Goal: Task Accomplishment & Management: Use online tool/utility

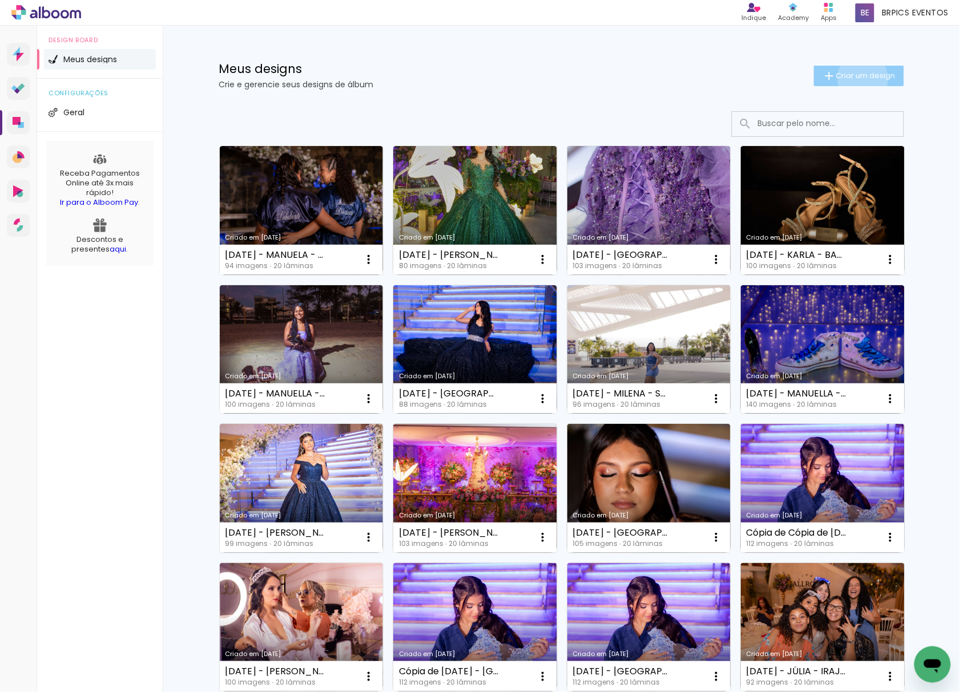
click at [855, 78] on span "Criar um design" at bounding box center [865, 75] width 59 height 7
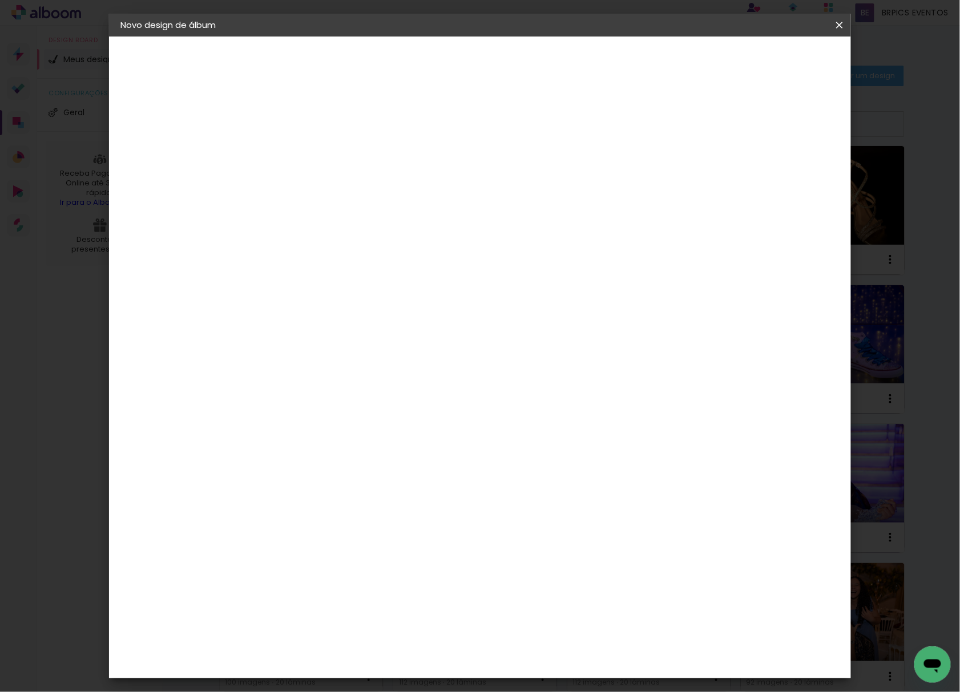
click at [307, 149] on input at bounding box center [307, 153] width 0 height 18
type input "[DATE] - [GEOGRAPHIC_DATA] - [GEOGRAPHIC_DATA]"
type paper-input "[DATE] - [GEOGRAPHIC_DATA] - [GEOGRAPHIC_DATA]"
click at [0, 0] on slot "Avançar" at bounding box center [0, 0] width 0 height 0
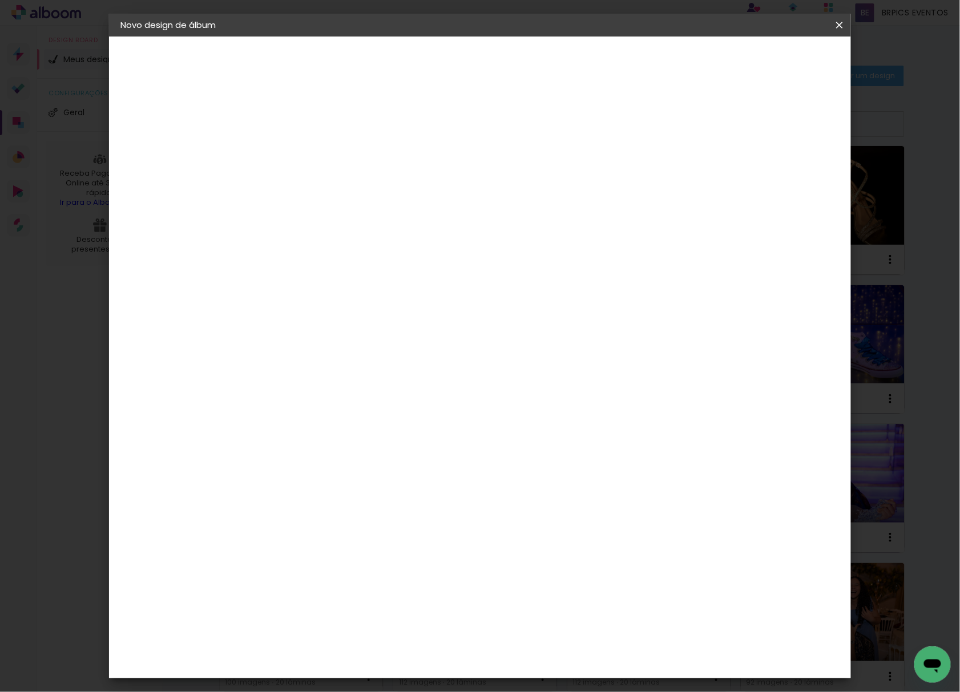
click at [521, 184] on paper-item "Tamanho Livre" at bounding box center [466, 173] width 110 height 25
click at [0, 0] on slot "Avançar" at bounding box center [0, 0] width 0 height 0
click at [284, 325] on input "30" at bounding box center [271, 323] width 30 height 17
type input "30,5"
type paper-input "30,5"
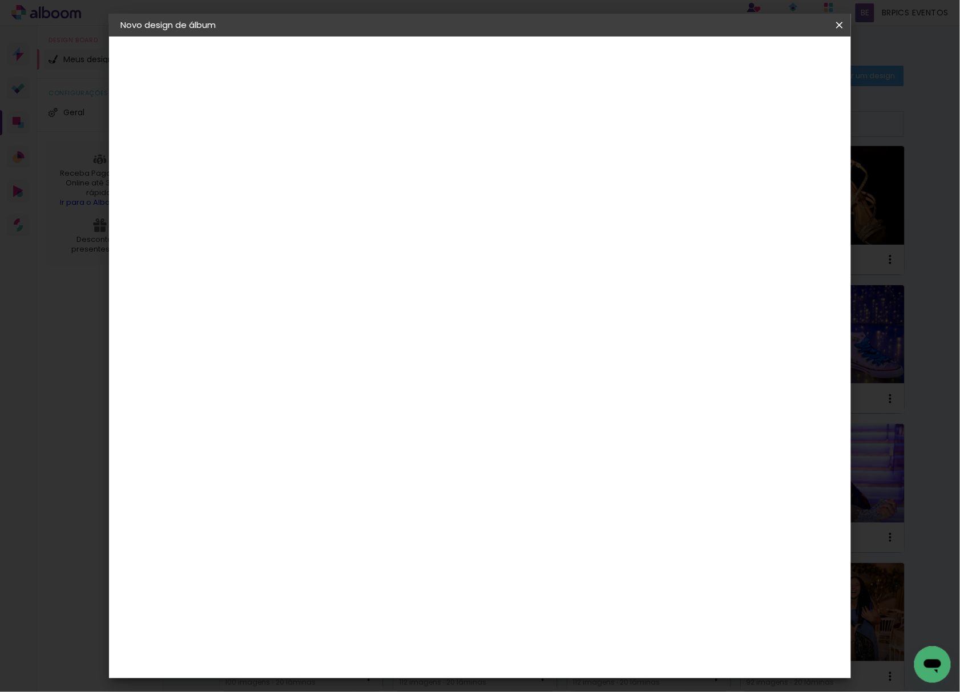
click at [777, 53] on paper-button "Iniciar design" at bounding box center [739, 60] width 75 height 19
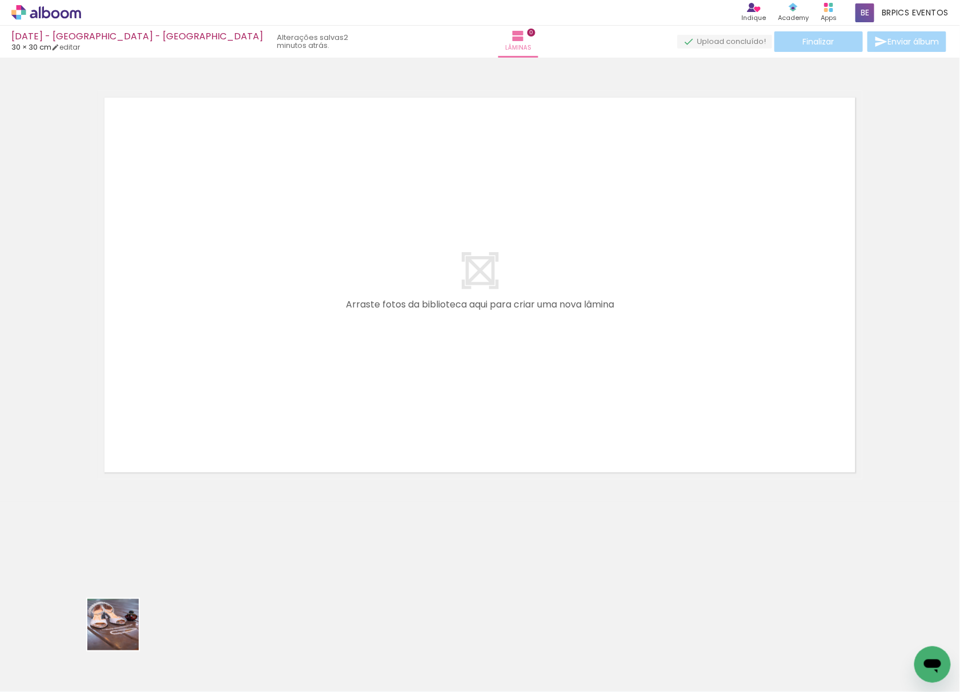
drag, startPoint x: 119, startPoint y: 651, endPoint x: 300, endPoint y: 208, distance: 478.4
click at [292, 220] on quentale-workspace at bounding box center [480, 346] width 960 height 692
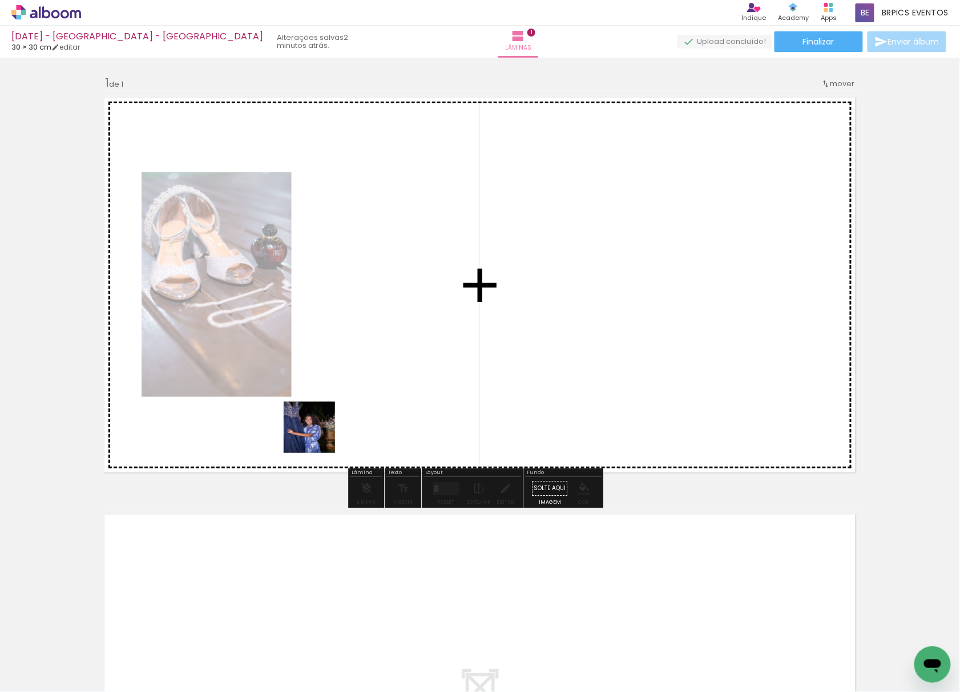
drag, startPoint x: 185, startPoint y: 669, endPoint x: 280, endPoint y: 572, distance: 135.6
click at [480, 133] on quentale-workspace at bounding box center [480, 346] width 960 height 692
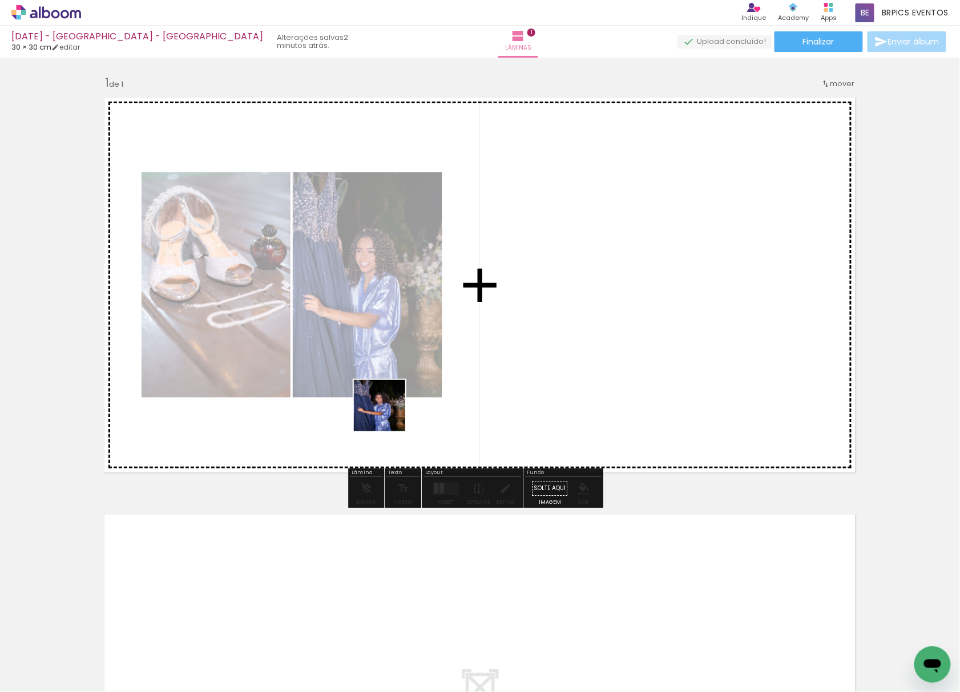
drag, startPoint x: 242, startPoint y: 651, endPoint x: 375, endPoint y: 621, distance: 136.9
click at [487, 178] on quentale-workspace at bounding box center [480, 346] width 960 height 692
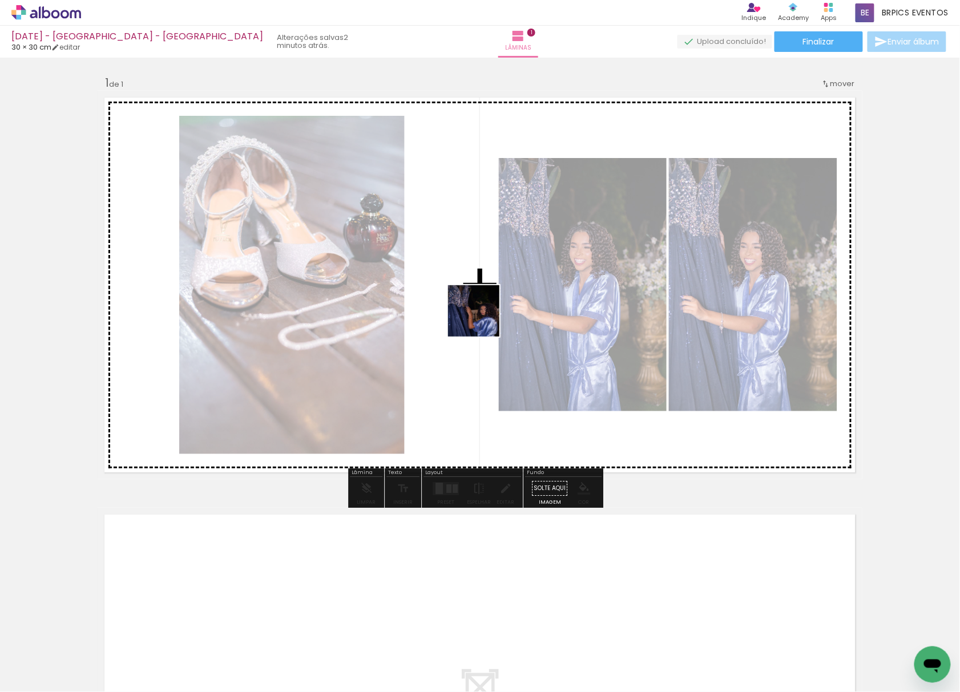
drag, startPoint x: 463, startPoint y: 378, endPoint x: 480, endPoint y: 554, distance: 176.5
click at [516, 226] on quentale-workspace at bounding box center [480, 346] width 960 height 692
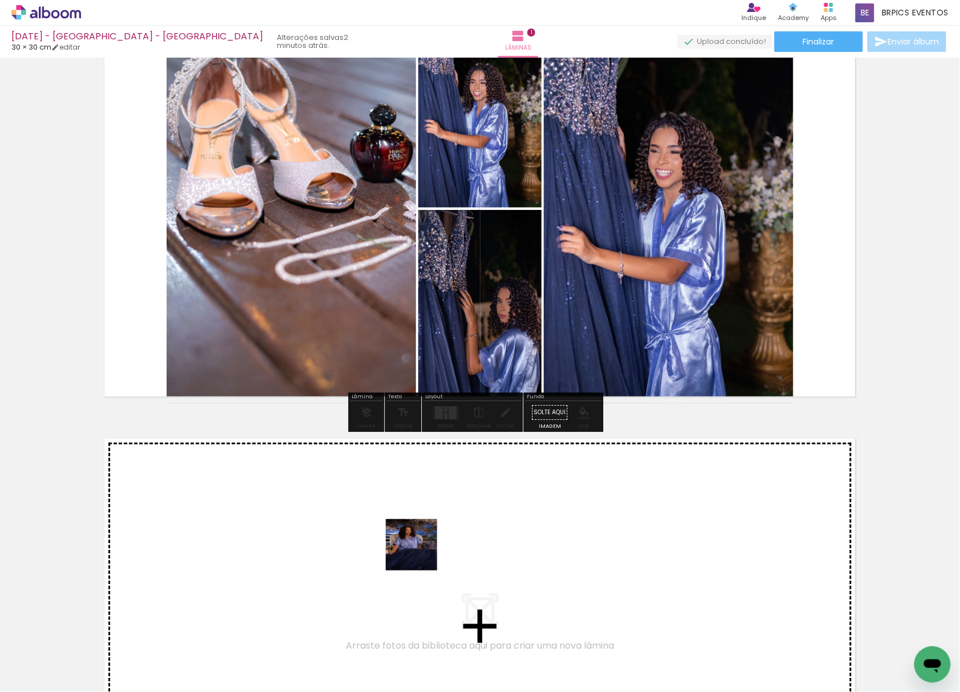
drag, startPoint x: 428, startPoint y: 653, endPoint x: 419, endPoint y: 549, distance: 104.3
click at [419, 549] on quentale-workspace at bounding box center [480, 346] width 960 height 692
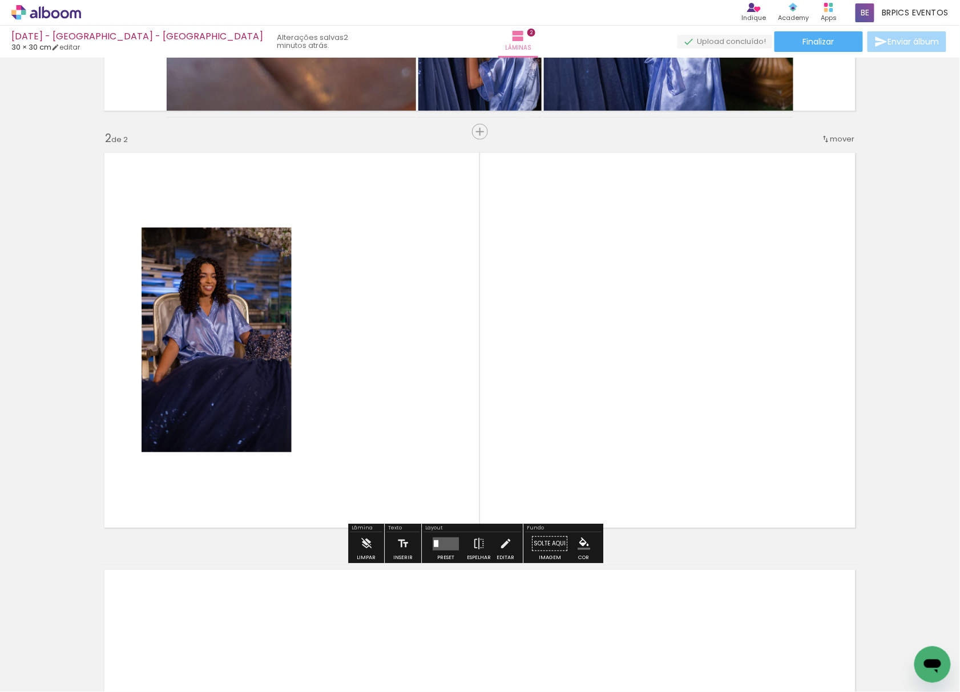
scroll to position [363, 0]
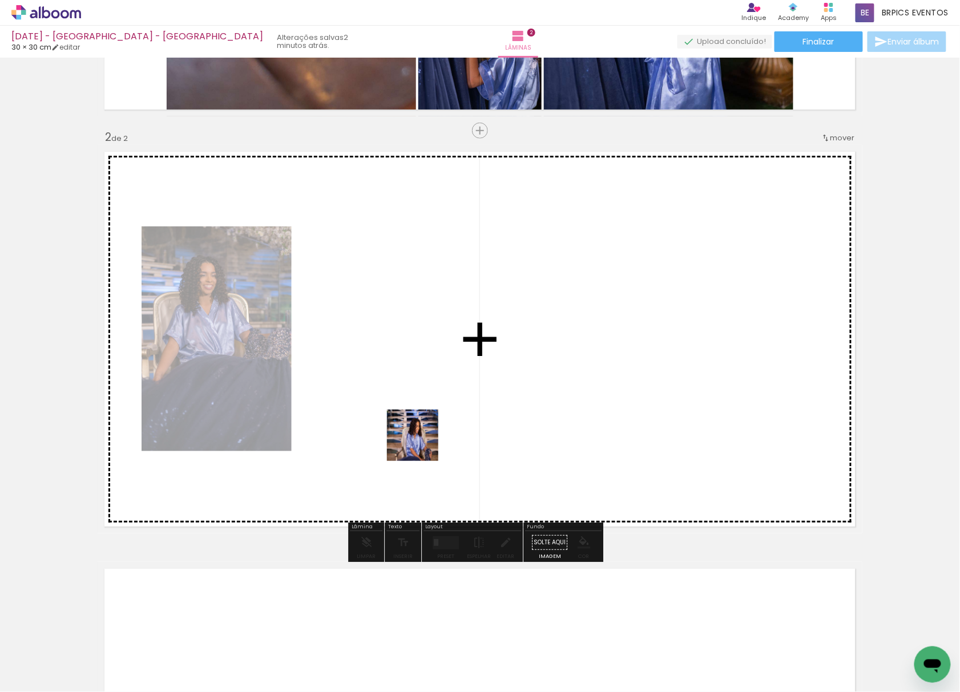
drag, startPoint x: 506, startPoint y: 665, endPoint x: 409, endPoint y: 361, distance: 319.3
click at [409, 361] on quentale-workspace at bounding box center [480, 346] width 960 height 692
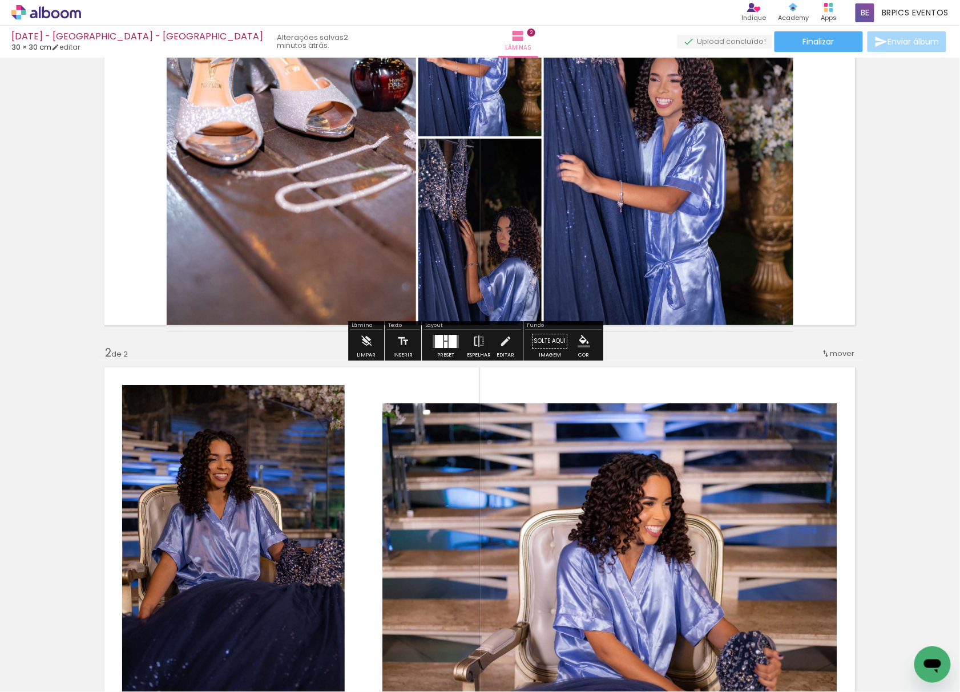
scroll to position [152, 0]
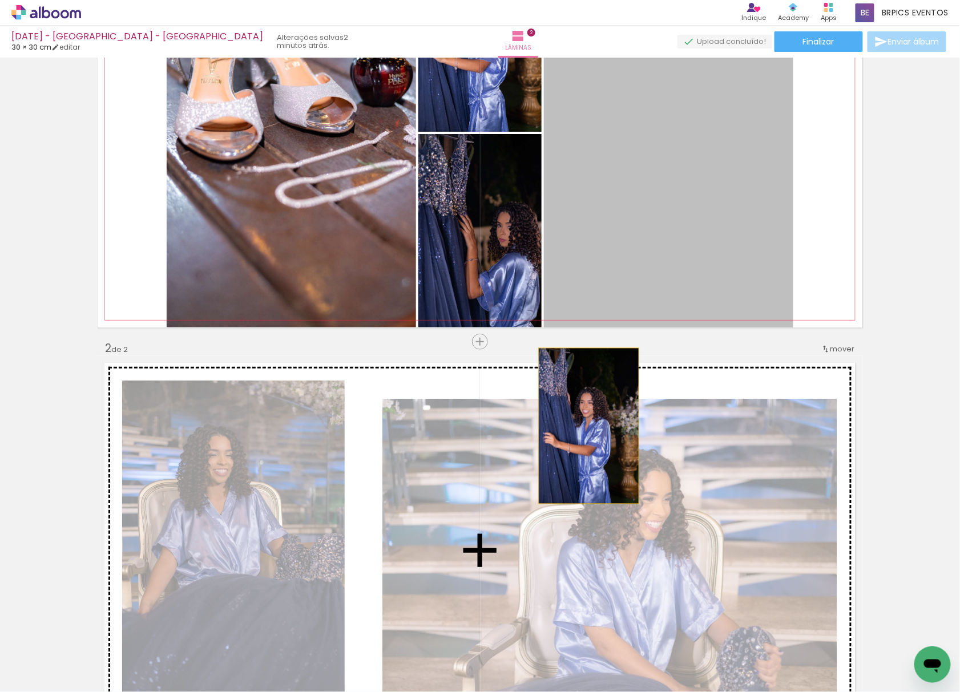
drag, startPoint x: 620, startPoint y: 249, endPoint x: 477, endPoint y: 272, distance: 144.5
click at [551, 528] on div "Inserir lâmina 1 de 2 Inserir lâmina 2 de 2" at bounding box center [480, 536] width 960 height 1252
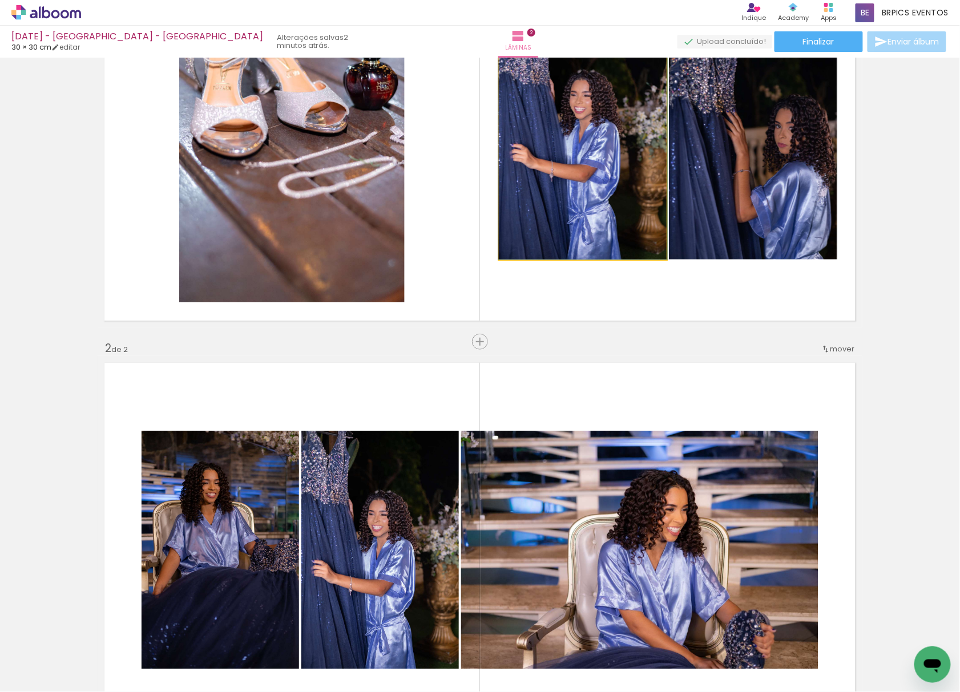
drag, startPoint x: 589, startPoint y: 186, endPoint x: 548, endPoint y: 483, distance: 299.6
click at [551, 493] on div "Inserir lâmina 1 de 2 Inserir lâmina 2 de 2" at bounding box center [480, 536] width 960 height 1252
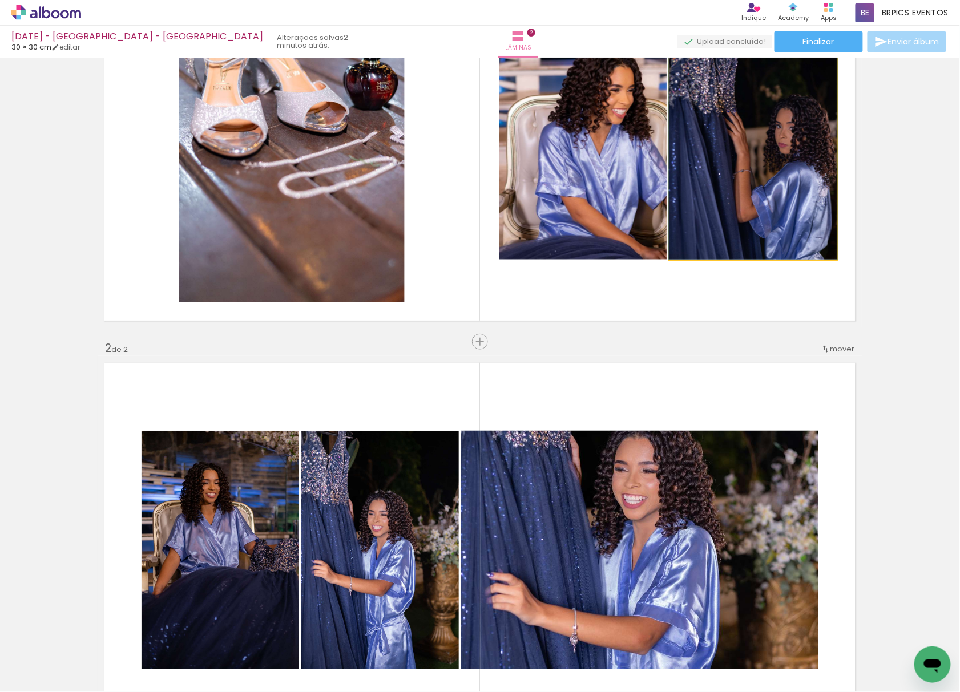
drag, startPoint x: 715, startPoint y: 202, endPoint x: 667, endPoint y: 483, distance: 284.8
click at [667, 483] on div "Inserir lâmina 1 de 2 Inserir lâmina 2 de 2" at bounding box center [480, 536] width 960 height 1252
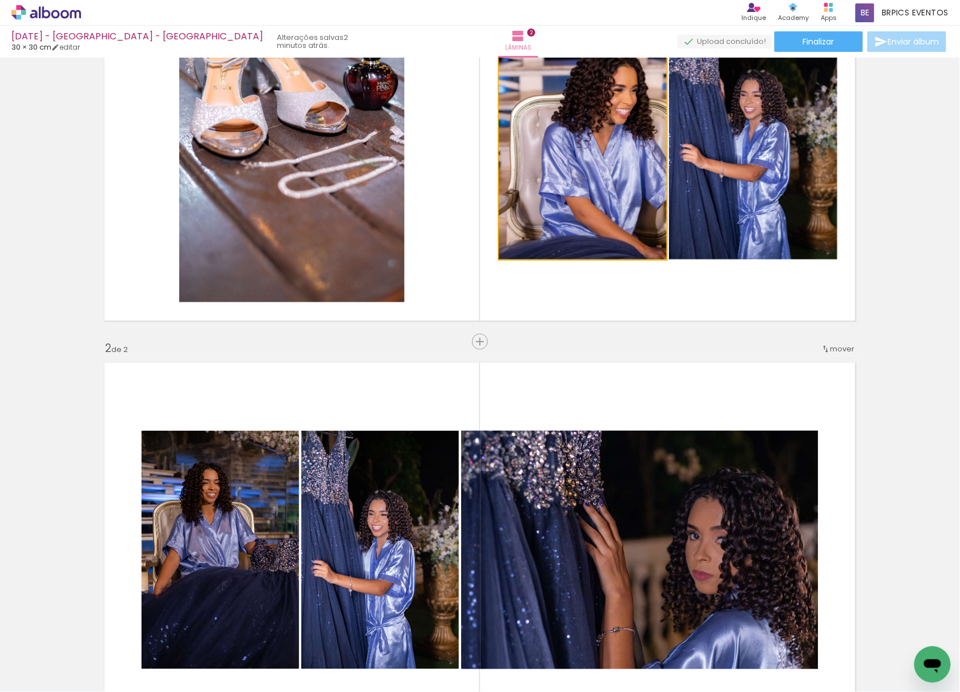
drag, startPoint x: 619, startPoint y: 216, endPoint x: 703, endPoint y: 276, distance: 103.9
click at [621, 438] on div "Inserir lâmina 1 de 2 Inserir lâmina 2 de 2" at bounding box center [480, 536] width 960 height 1252
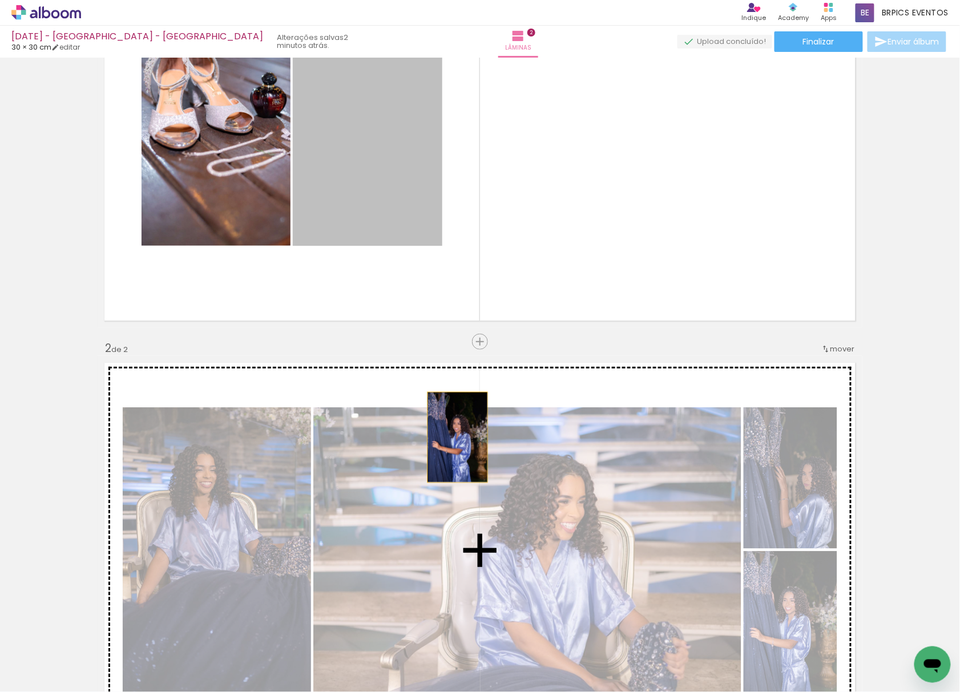
drag, startPoint x: 405, startPoint y: 210, endPoint x: 479, endPoint y: 417, distance: 219.5
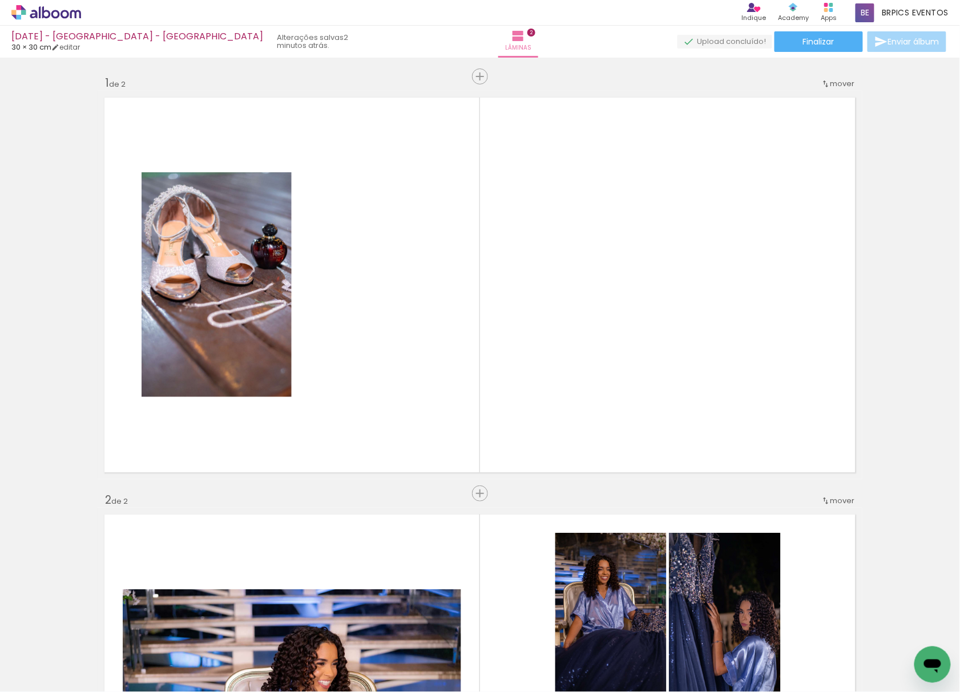
scroll to position [0, 422]
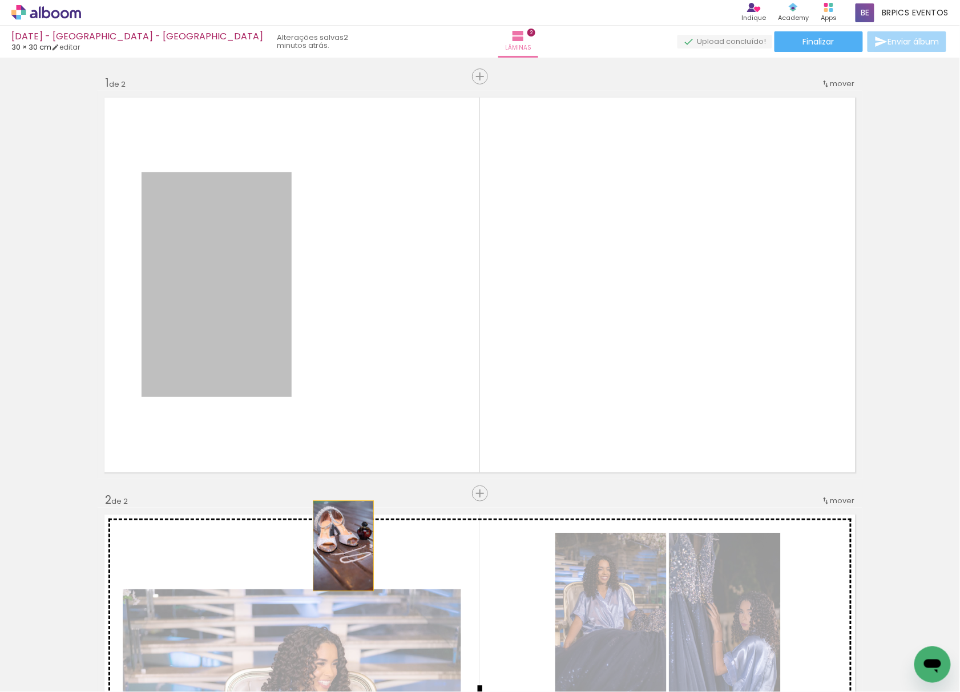
drag, startPoint x: 253, startPoint y: 366, endPoint x: 340, endPoint y: 557, distance: 209.4
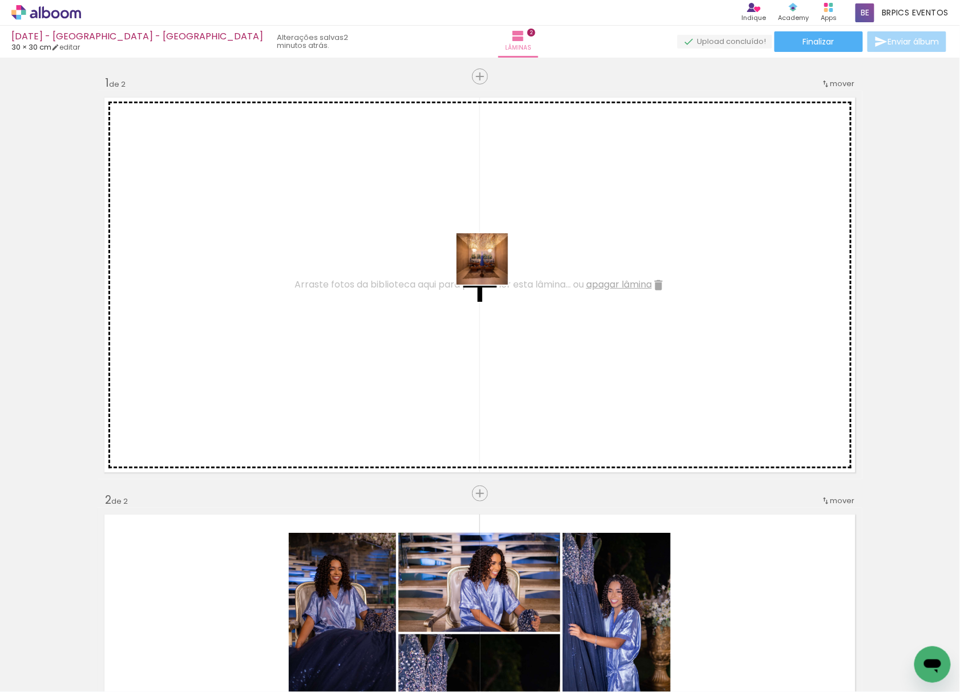
drag, startPoint x: 592, startPoint y: 647, endPoint x: 493, endPoint y: 272, distance: 387.8
click at [491, 261] on quentale-workspace at bounding box center [480, 346] width 960 height 692
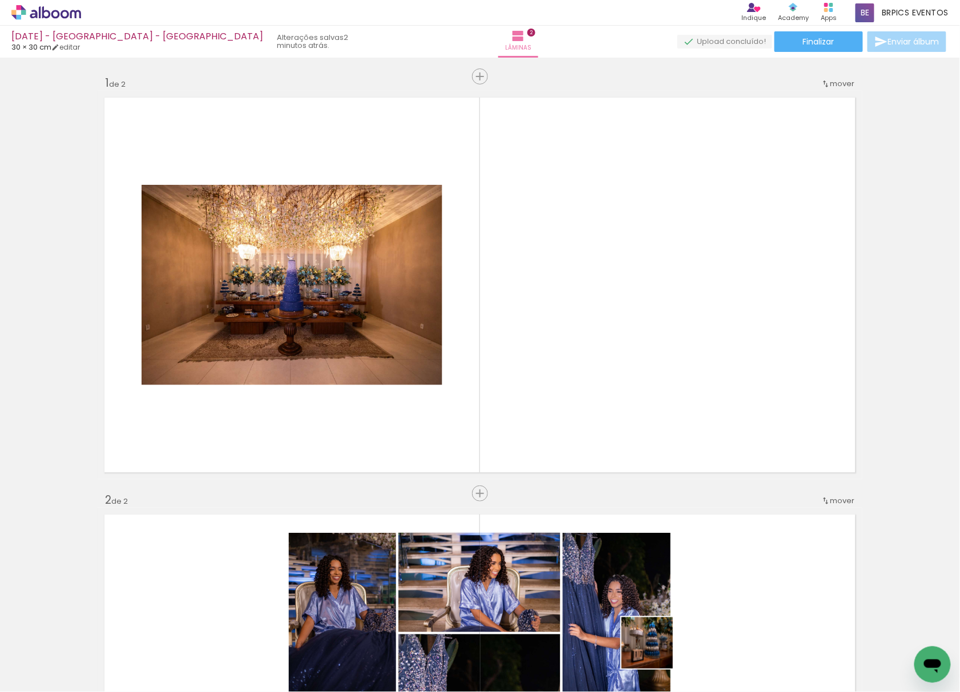
drag, startPoint x: 657, startPoint y: 661, endPoint x: 657, endPoint y: 511, distance: 149.5
click at [509, 215] on quentale-workspace at bounding box center [480, 346] width 960 height 692
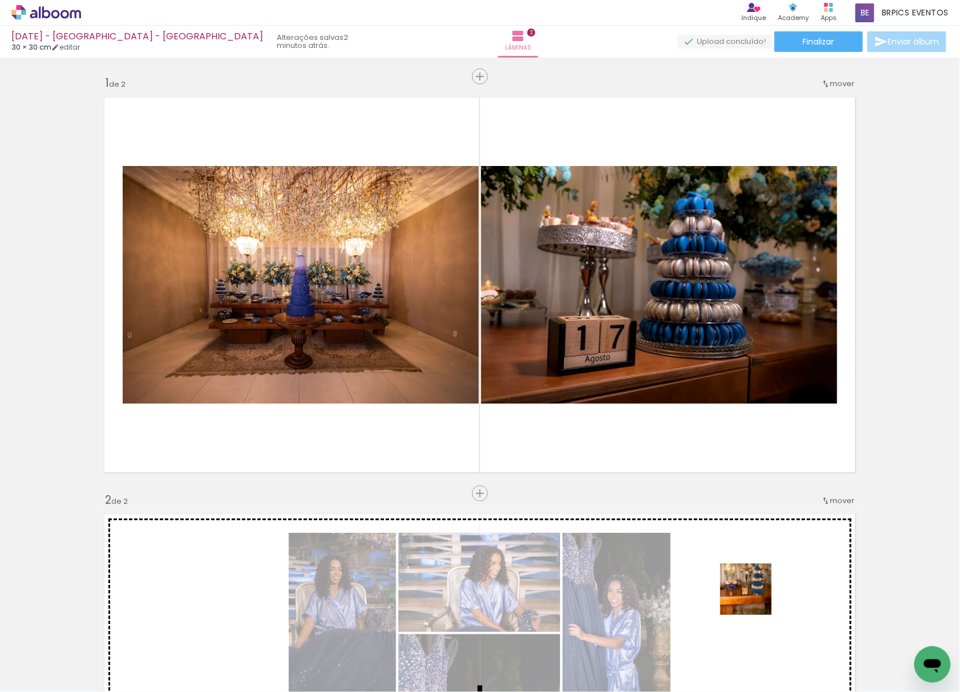
drag, startPoint x: 770, startPoint y: 640, endPoint x: 648, endPoint y: 275, distance: 384.4
click at [649, 278] on quentale-workspace at bounding box center [480, 346] width 960 height 692
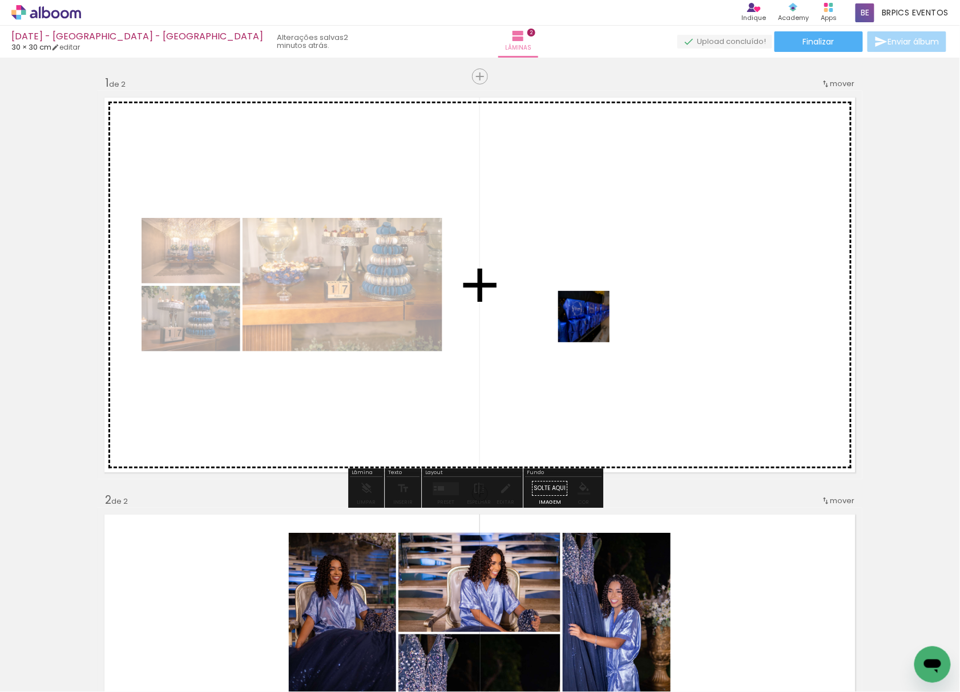
drag, startPoint x: 722, startPoint y: 649, endPoint x: 549, endPoint y: 190, distance: 490.8
click at [551, 195] on quentale-workspace at bounding box center [480, 346] width 960 height 692
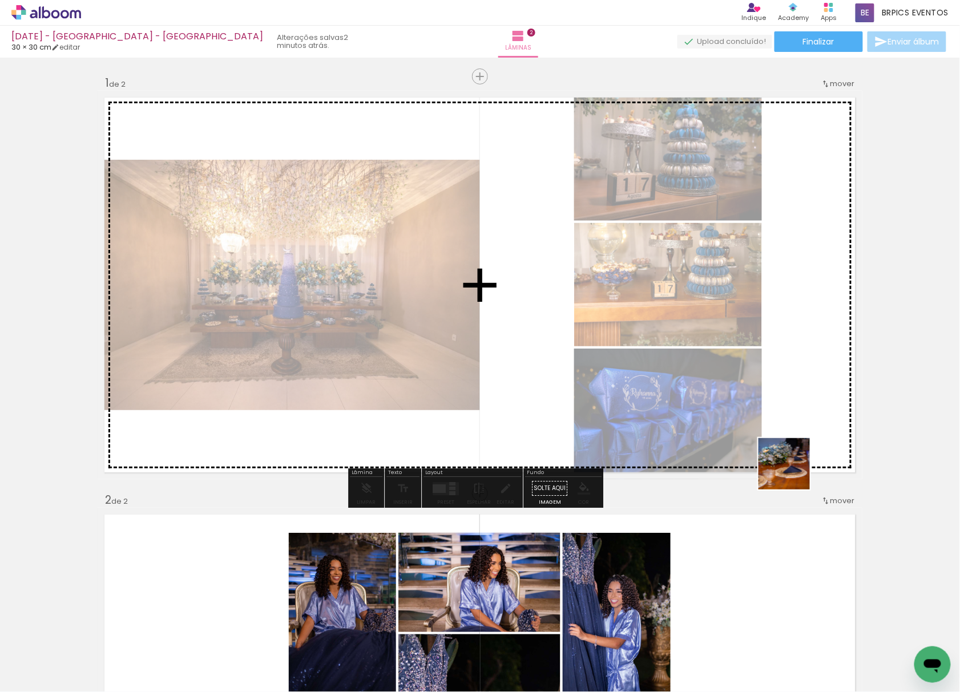
drag, startPoint x: 825, startPoint y: 635, endPoint x: 791, endPoint y: 381, distance: 256.2
click at [745, 300] on quentale-workspace at bounding box center [480, 346] width 960 height 692
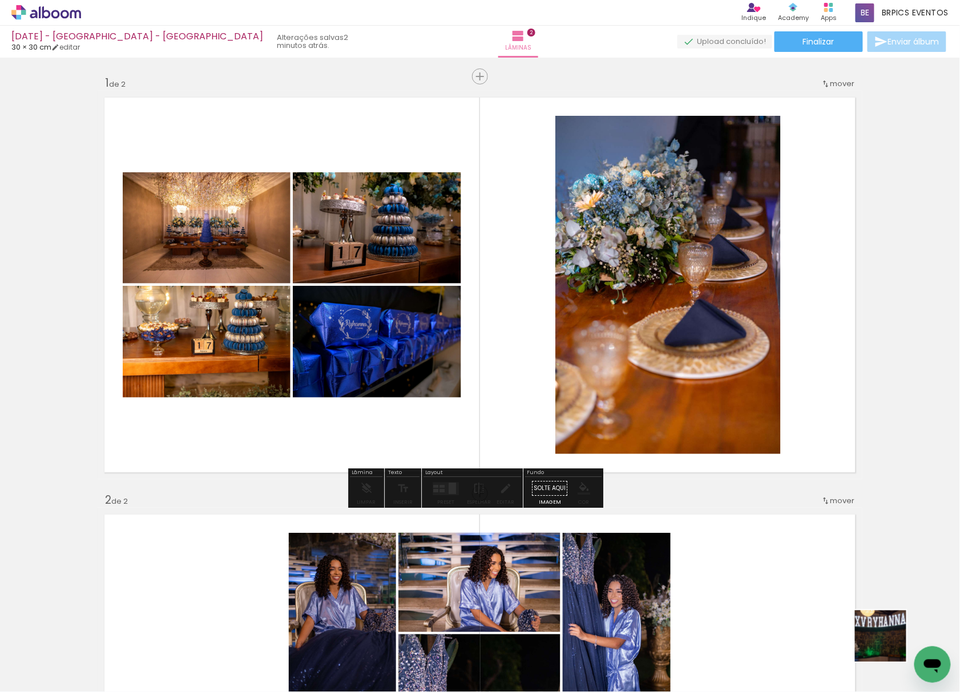
drag, startPoint x: 889, startPoint y: 645, endPoint x: 573, endPoint y: 347, distance: 434.4
click at [574, 341] on quentale-workspace at bounding box center [480, 346] width 960 height 692
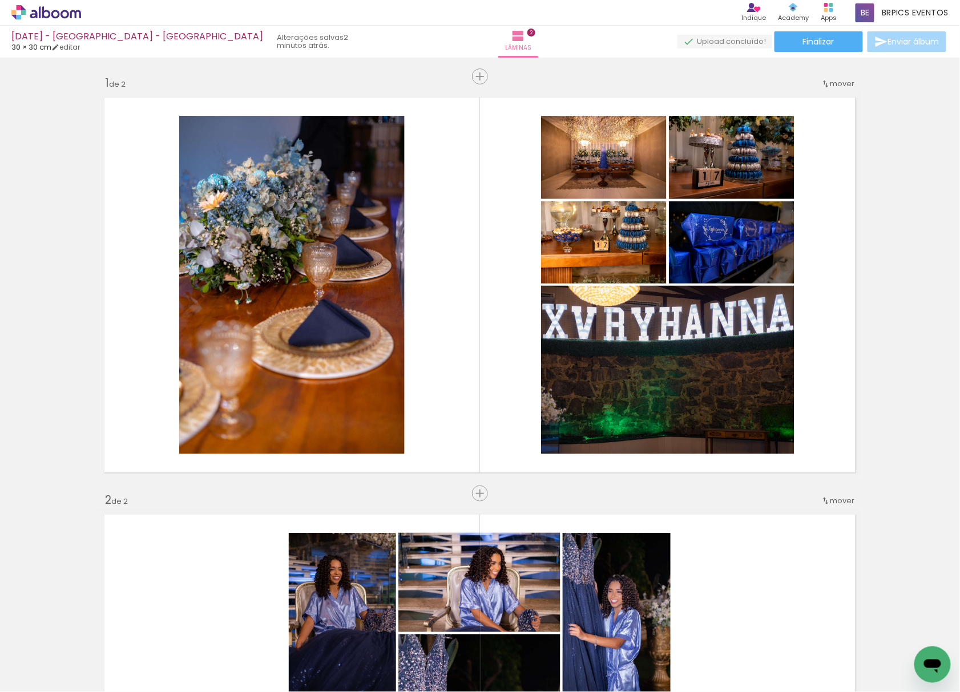
click at [25, 653] on input "Todas as fotos" at bounding box center [31, 658] width 43 height 10
click at [0, 0] on slot "Não utilizadas" at bounding box center [0, 0] width 0 height 0
type input "Não utilizadas"
drag, startPoint x: 525, startPoint y: 663, endPoint x: 554, endPoint y: 555, distance: 111.0
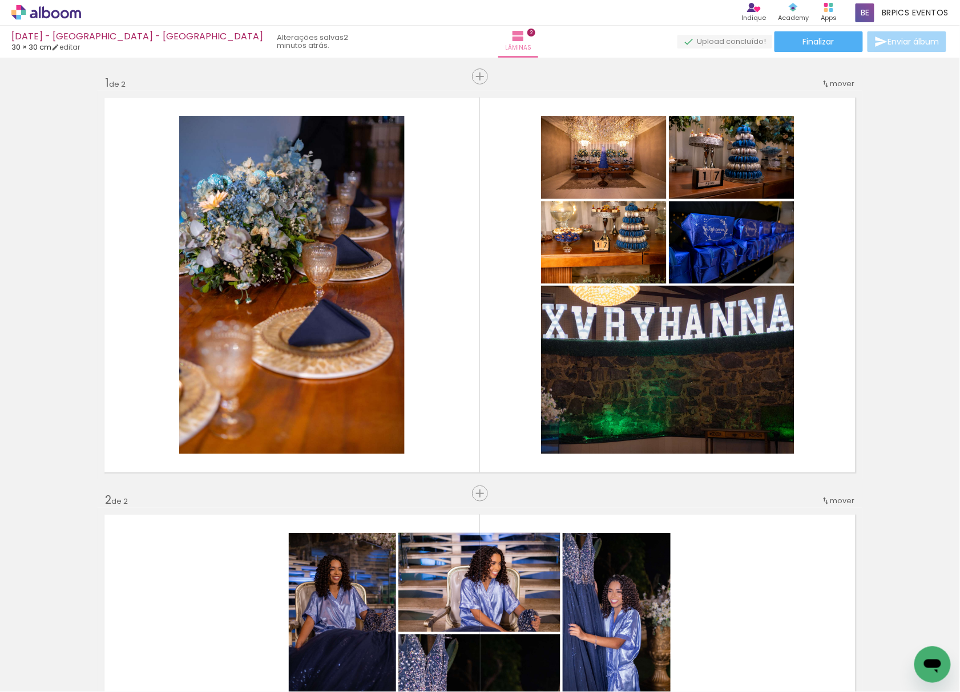
click at [566, 169] on quentale-workspace at bounding box center [480, 346] width 960 height 692
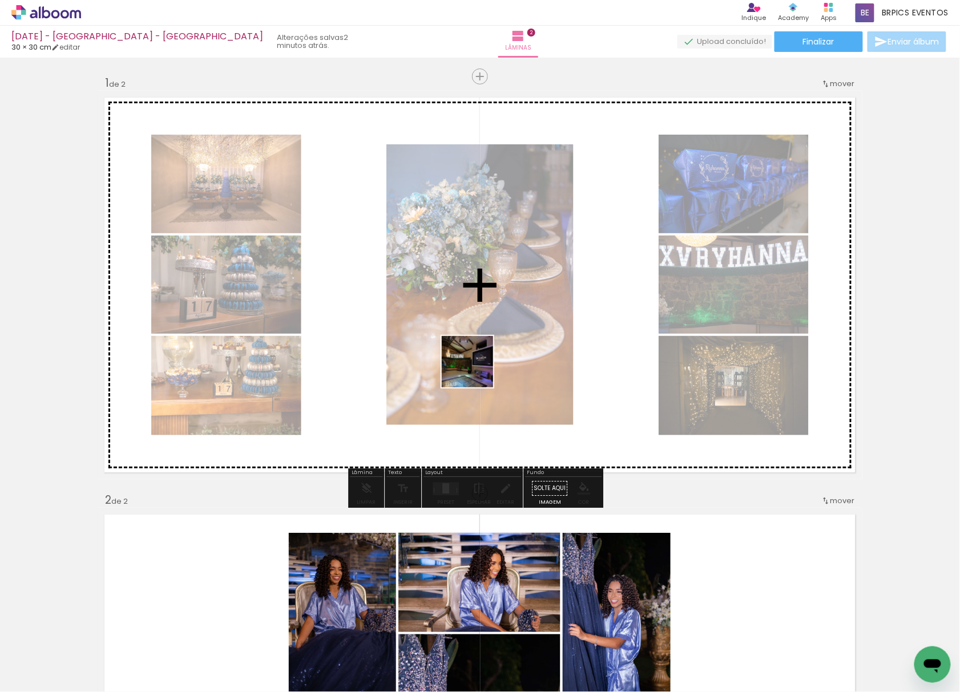
drag, startPoint x: 476, startPoint y: 400, endPoint x: 446, endPoint y: 552, distance: 155.3
click at [480, 259] on quentale-workspace at bounding box center [480, 346] width 960 height 692
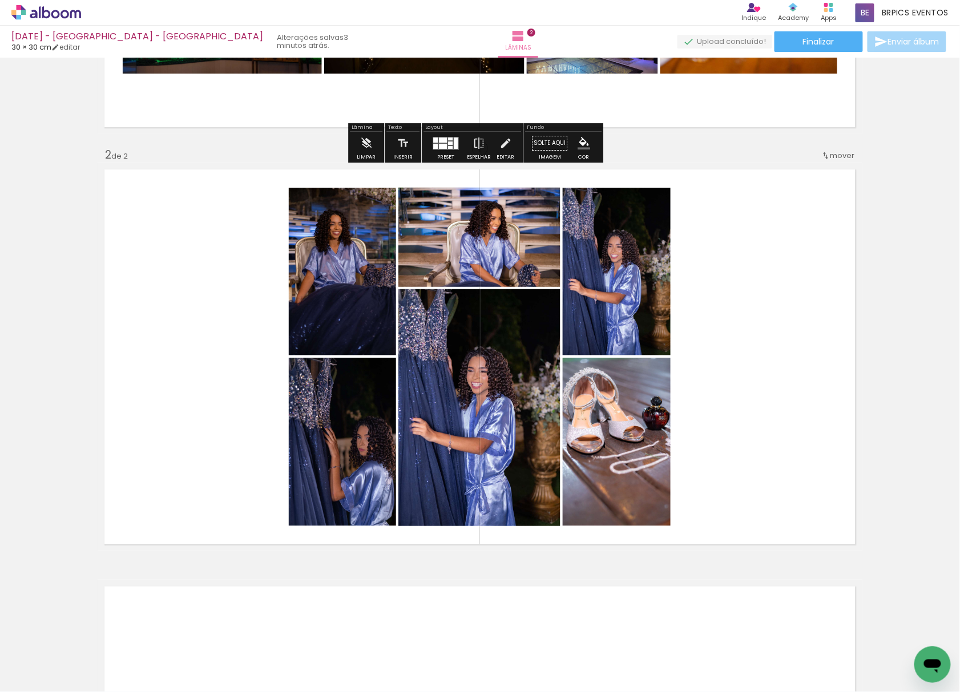
scroll to position [380, 0]
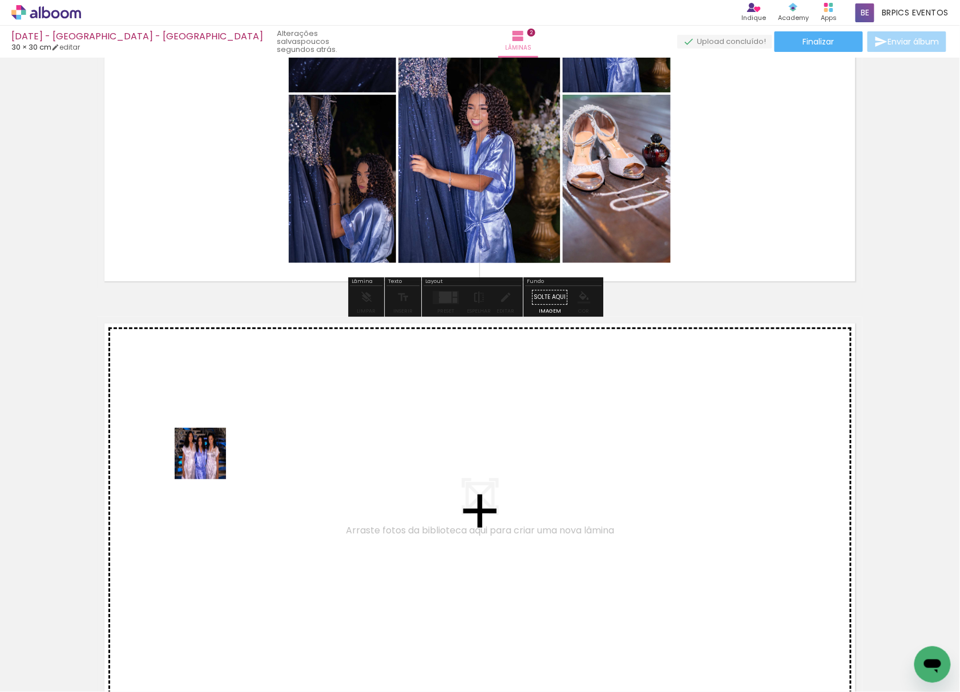
drag, startPoint x: 199, startPoint y: 487, endPoint x: 215, endPoint y: 446, distance: 44.3
click at [215, 446] on quentale-workspace at bounding box center [480, 346] width 960 height 692
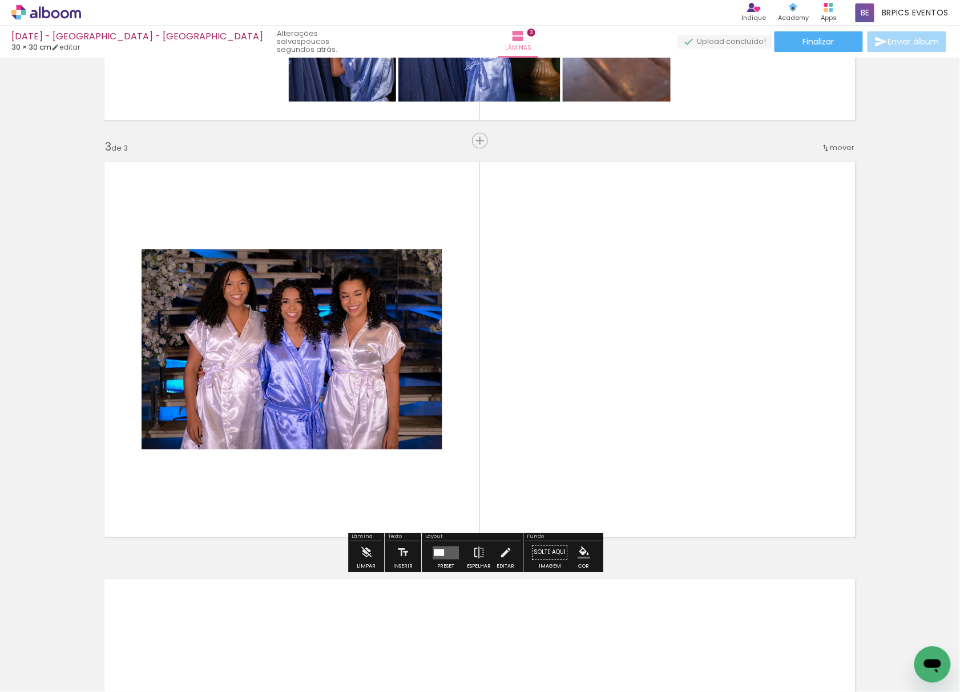
scroll to position [780, 0]
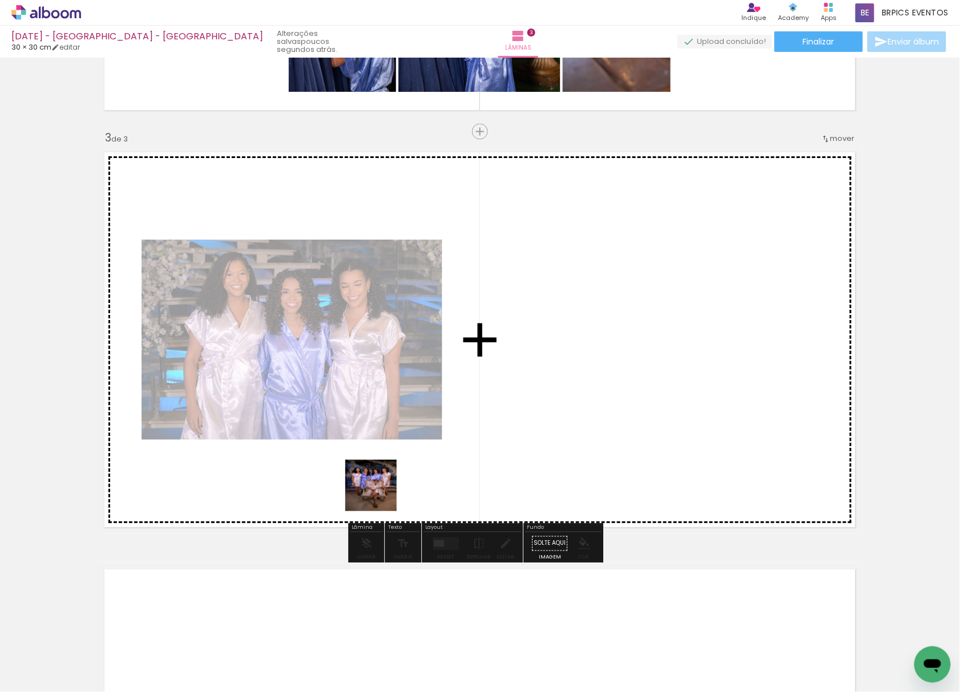
drag, startPoint x: 229, startPoint y: 584, endPoint x: 487, endPoint y: 399, distance: 317.8
click at [518, 377] on quentale-workspace at bounding box center [480, 346] width 960 height 692
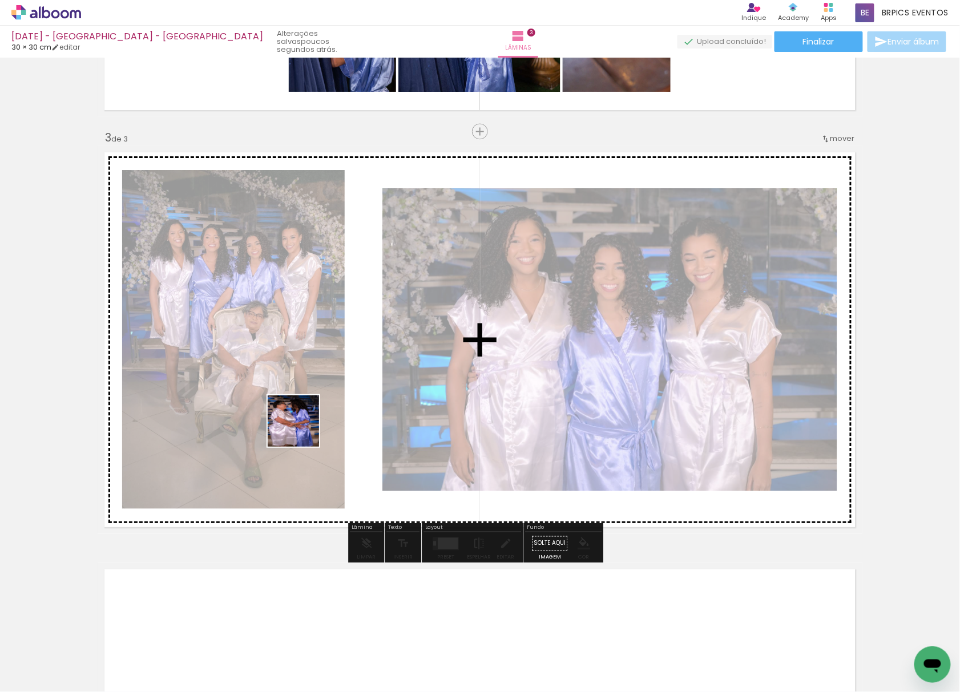
drag, startPoint x: 130, startPoint y: 649, endPoint x: 268, endPoint y: 426, distance: 262.9
click at [304, 426] on quentale-workspace at bounding box center [480, 346] width 960 height 692
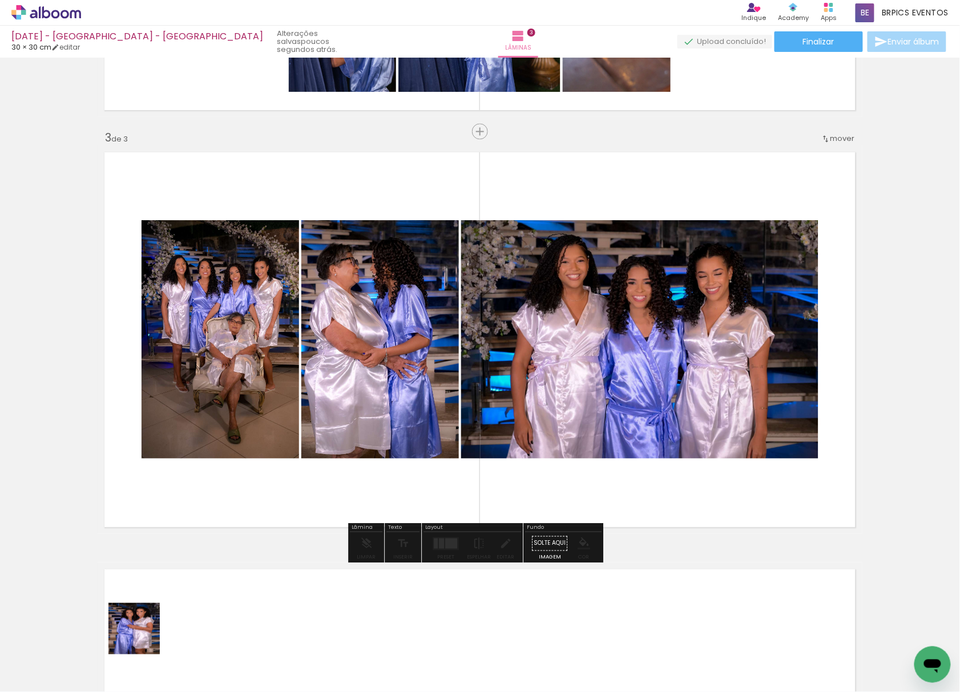
drag, startPoint x: 143, startPoint y: 637, endPoint x: 183, endPoint y: 590, distance: 62.0
click at [267, 340] on quentale-workspace at bounding box center [480, 346] width 960 height 692
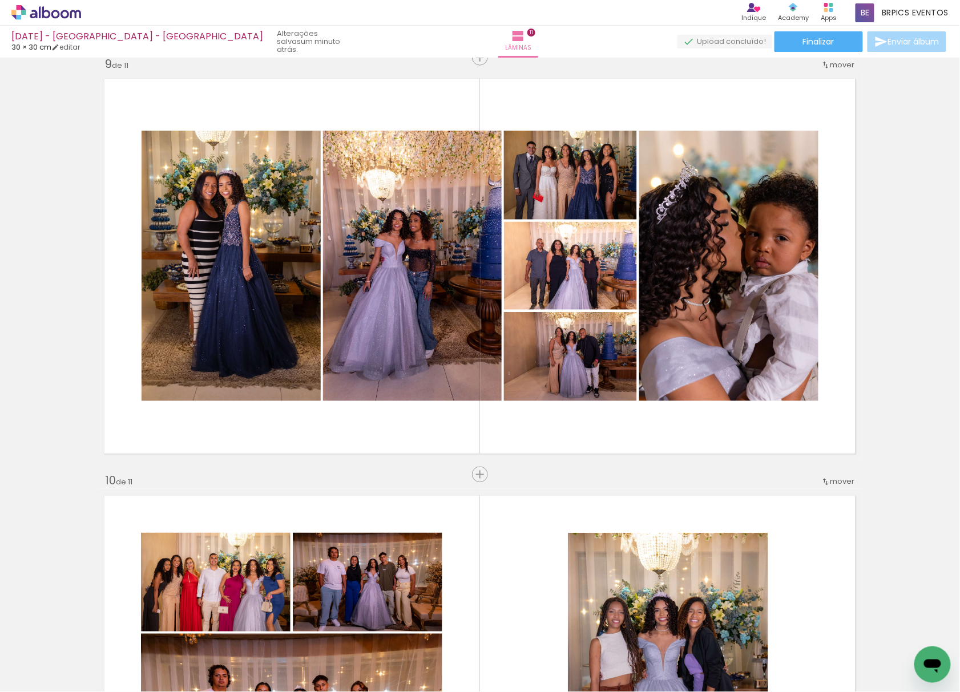
scroll to position [3813, 0]
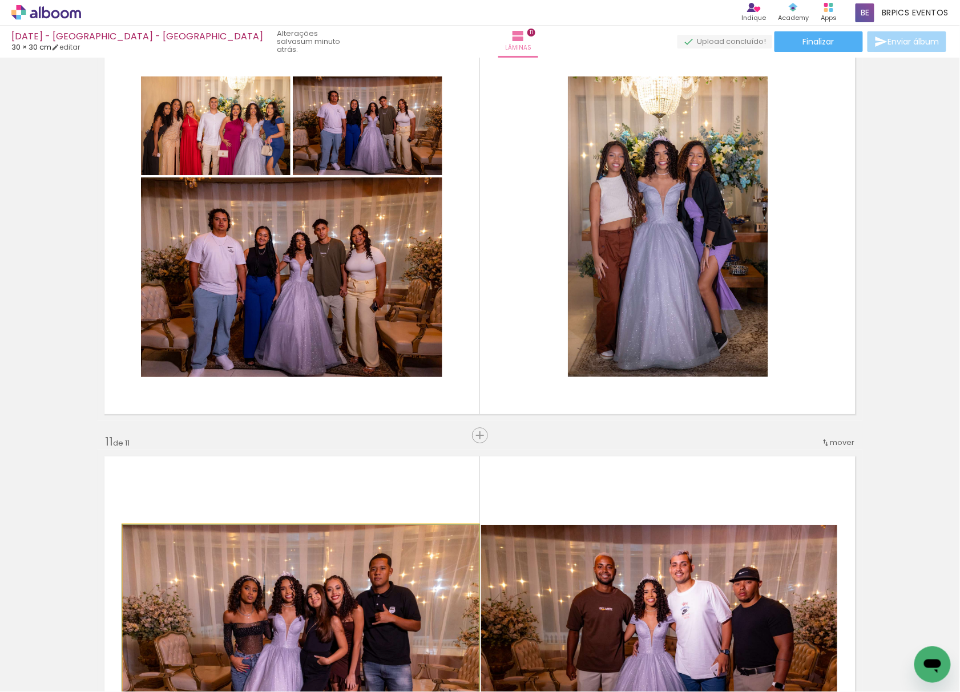
drag, startPoint x: 405, startPoint y: 587, endPoint x: 564, endPoint y: 547, distance: 164.8
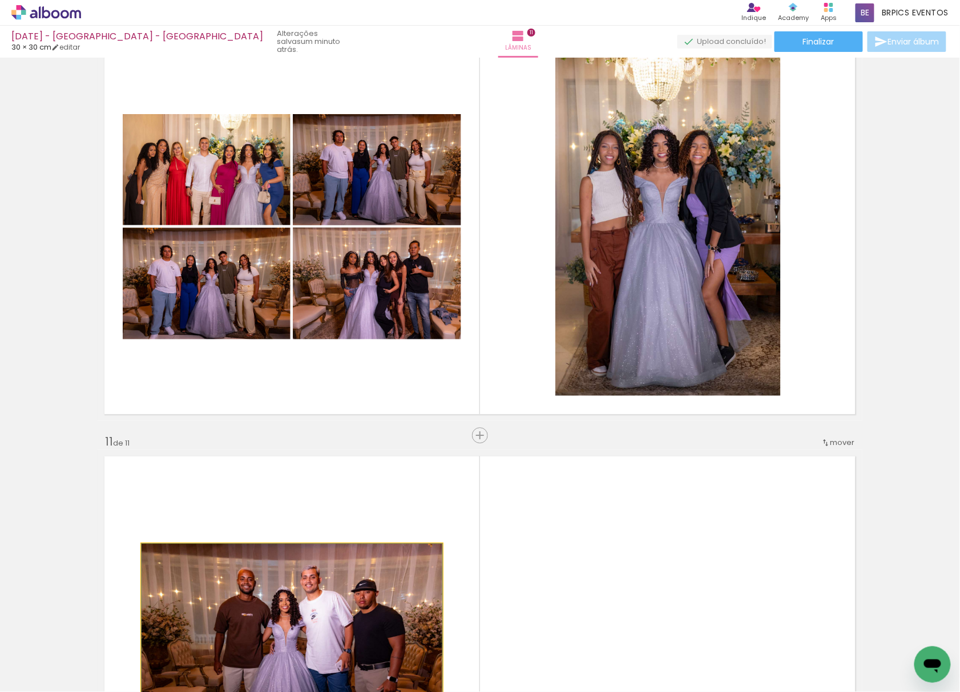
drag, startPoint x: 395, startPoint y: 540, endPoint x: 496, endPoint y: 282, distance: 277.2
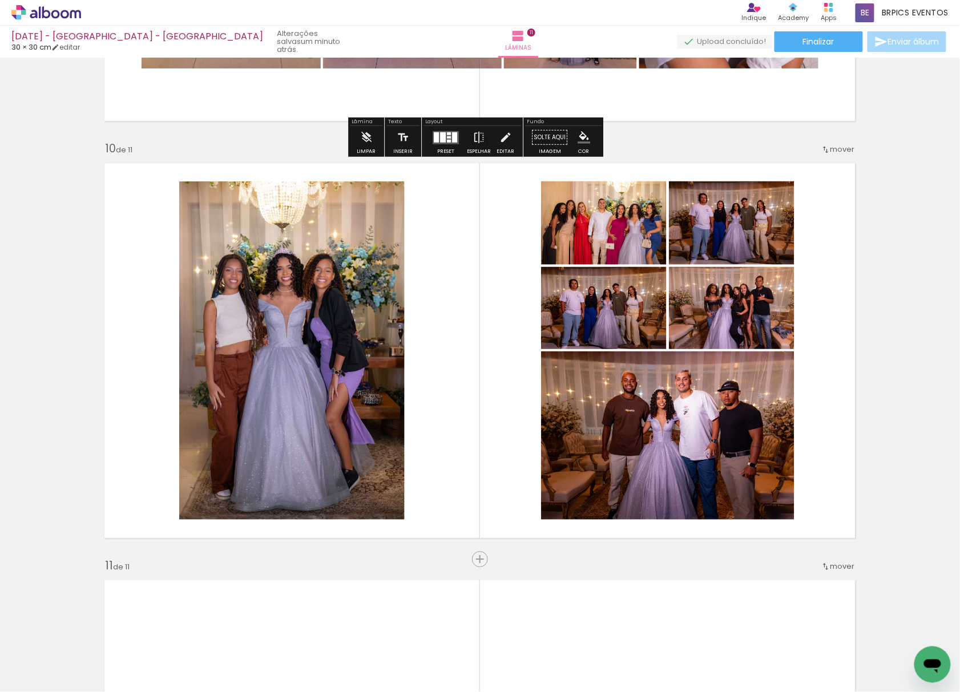
scroll to position [3737, 0]
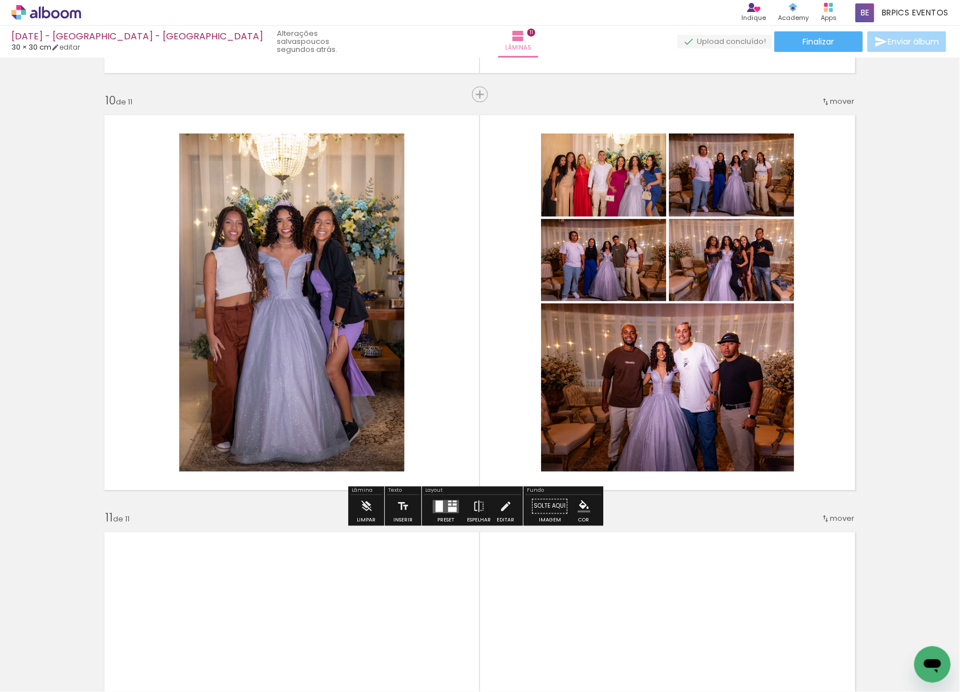
click at [444, 515] on div at bounding box center [445, 506] width 31 height 23
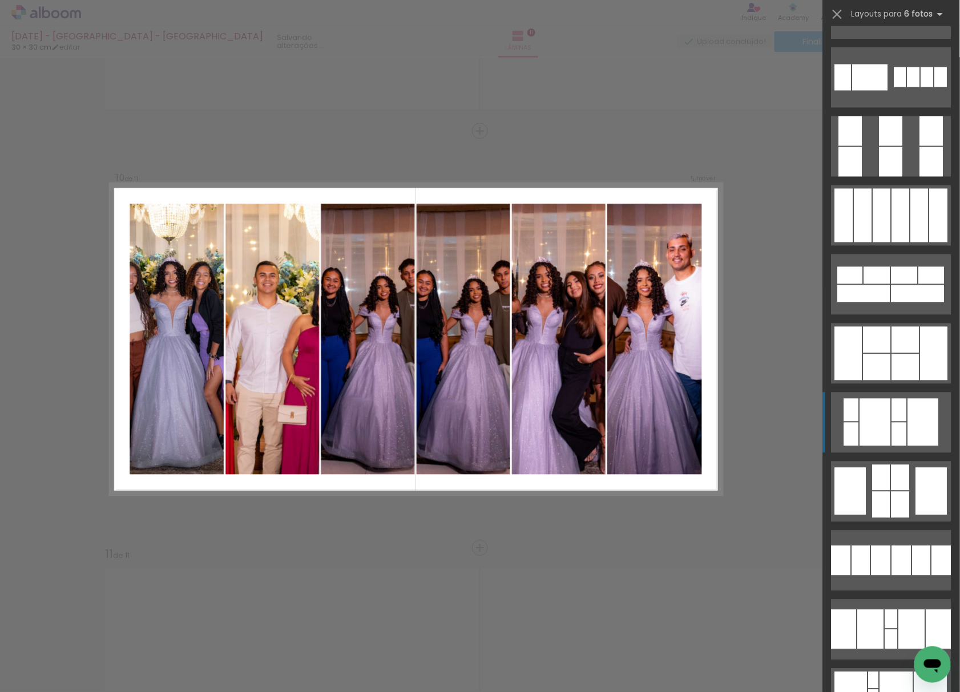
scroll to position [30832, 0]
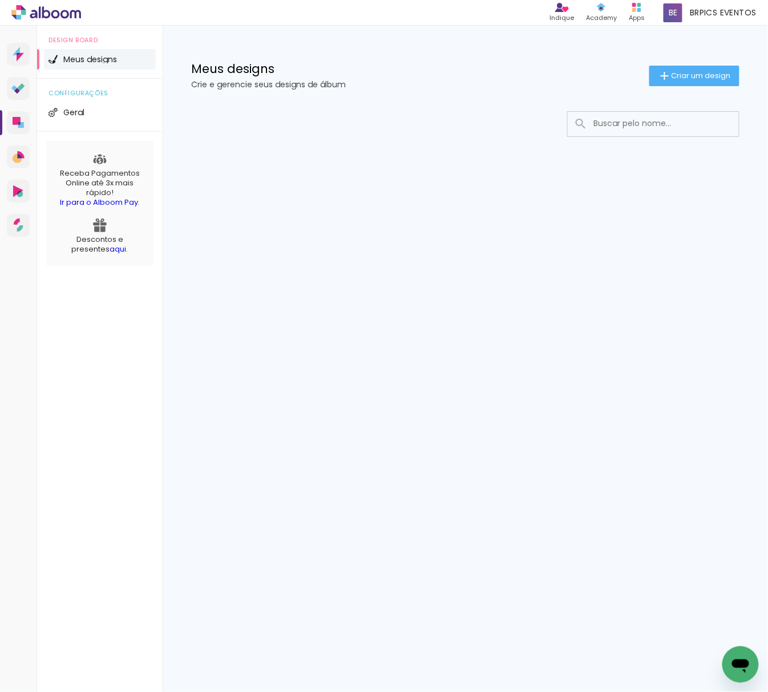
click at [637, 133] on input at bounding box center [669, 123] width 163 height 23
type input "[DATE] - [PERSON_NAME]"
type paper-input "[DATE] - [PERSON_NAME]"
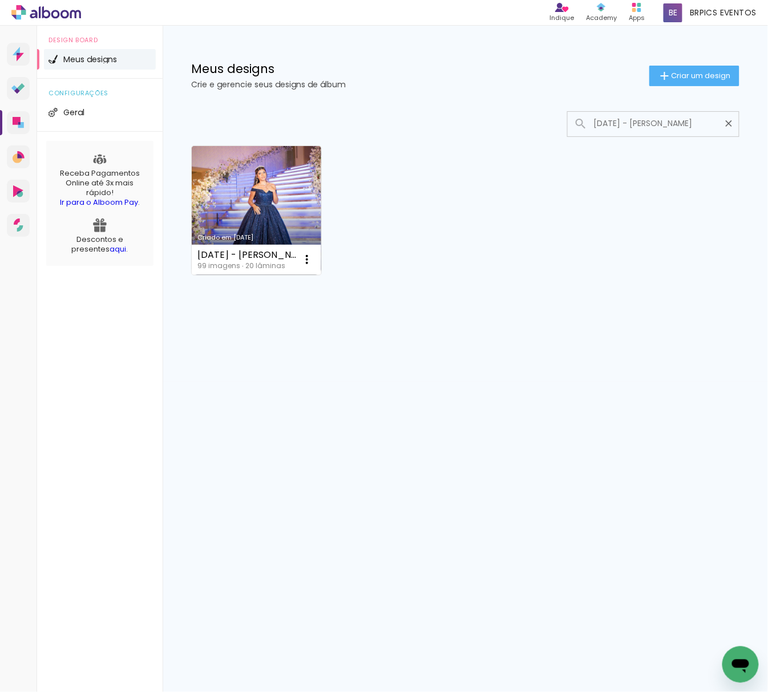
click at [263, 202] on link "Criado em [DATE]" at bounding box center [257, 210] width 130 height 129
